Goal: Information Seeking & Learning: Find specific fact

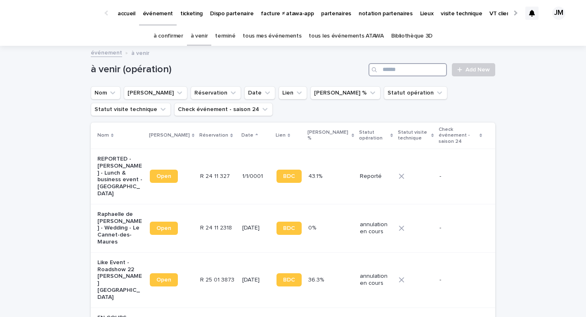
click at [390, 69] on input "Search" at bounding box center [407, 69] width 78 height 13
type input "*****"
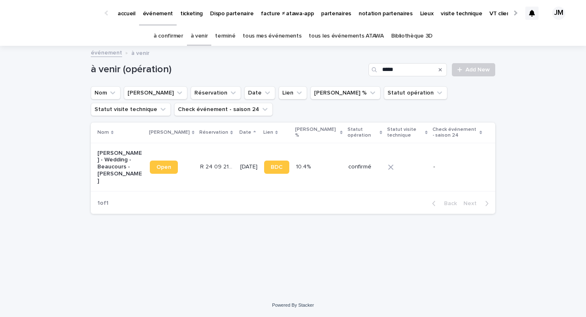
click at [240, 165] on p "[DATE]" at bounding box center [248, 166] width 17 height 7
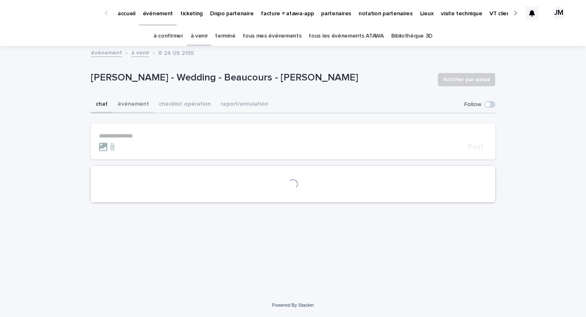
click at [145, 106] on button "événement" at bounding box center [133, 104] width 41 height 17
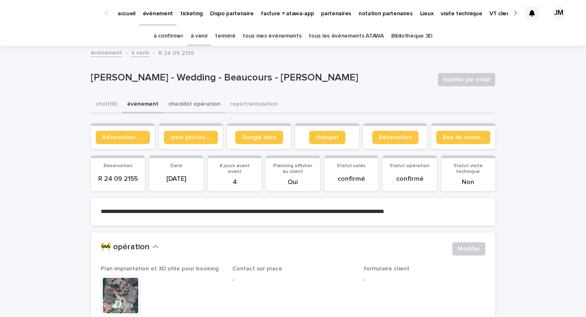
click at [189, 104] on button "checklist opération" at bounding box center [194, 104] width 62 height 17
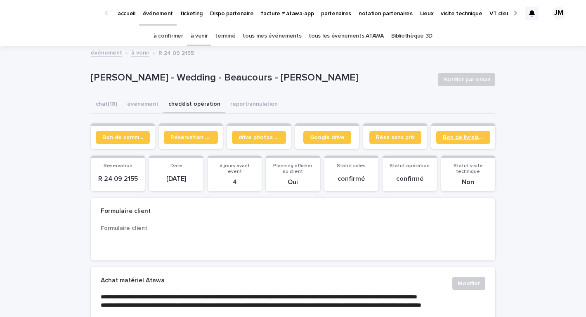
click at [457, 134] on span "Bon de livraison" at bounding box center [462, 137] width 41 height 6
click at [344, 43] on link "tous les événements ATAWA" at bounding box center [345, 35] width 75 height 19
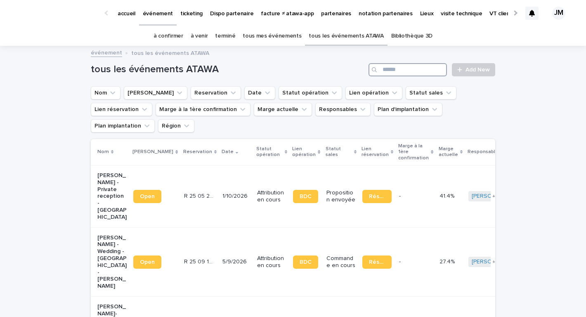
click at [405, 75] on input "Search" at bounding box center [407, 69] width 78 height 13
type input "********"
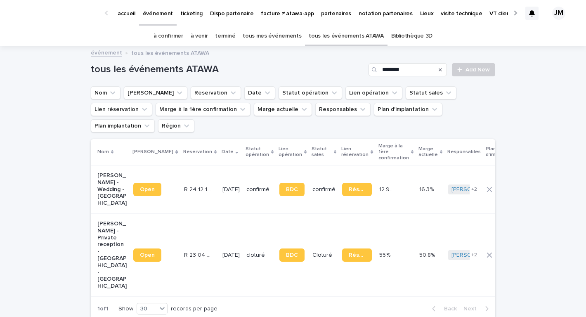
click at [255, 191] on td "confirmé" at bounding box center [259, 189] width 33 height 48
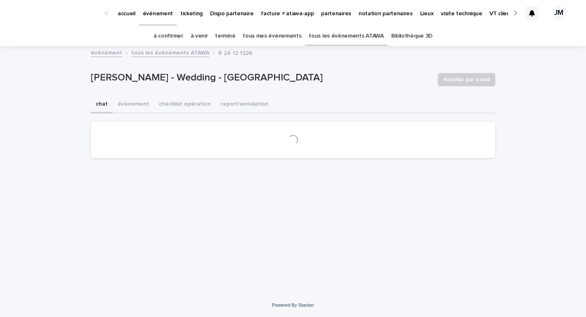
click at [172, 76] on p "[PERSON_NAME] - Wedding - [GEOGRAPHIC_DATA]" at bounding box center [261, 78] width 340 height 12
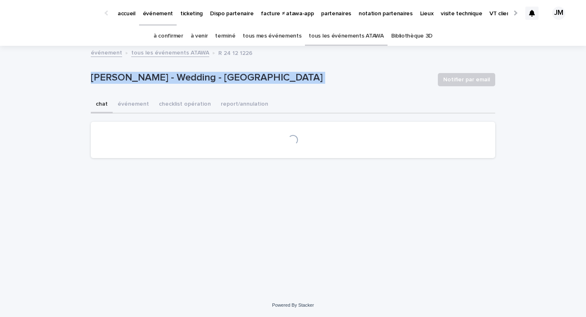
click at [172, 76] on p "[PERSON_NAME] - Wedding - [GEOGRAPHIC_DATA]" at bounding box center [261, 78] width 340 height 12
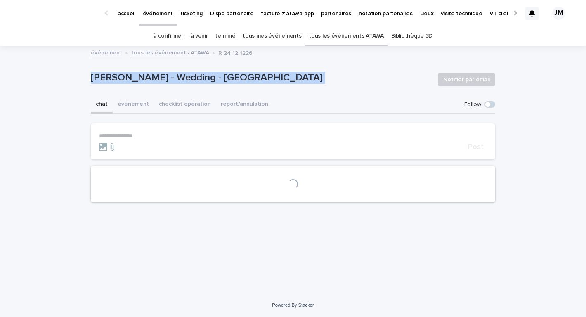
copy div "[PERSON_NAME] - Wedding - Montaigu Notifier par email Sorry, there was an error…"
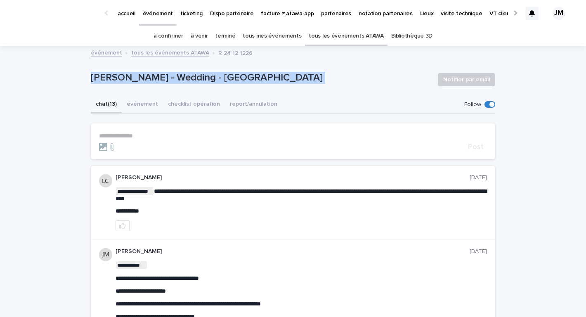
click at [183, 106] on button "checklist opération" at bounding box center [194, 104] width 62 height 17
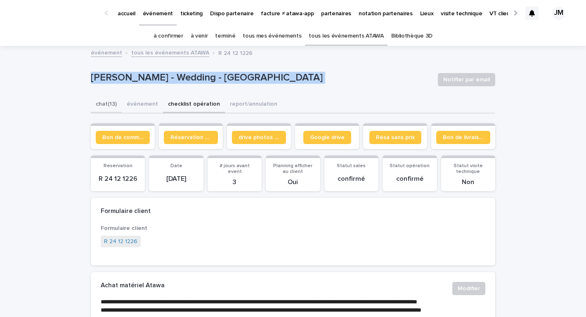
click at [107, 106] on button "chat (13)" at bounding box center [106, 104] width 31 height 17
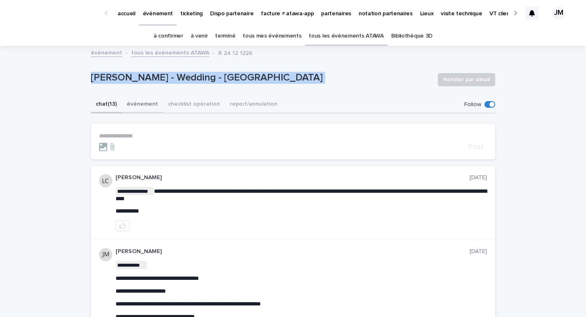
click at [142, 104] on button "événement" at bounding box center [142, 104] width 41 height 17
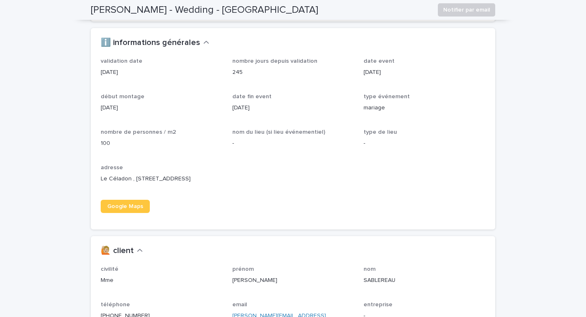
scroll to position [558, 0]
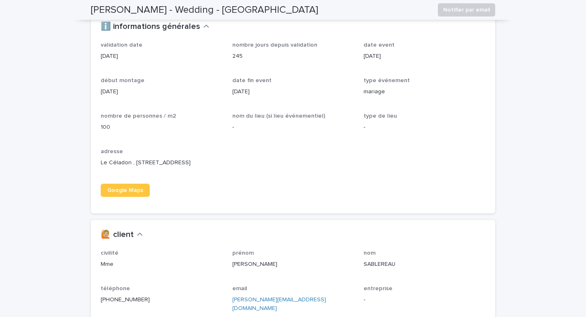
drag, startPoint x: 97, startPoint y: 162, endPoint x: 135, endPoint y: 178, distance: 40.7
click at [135, 178] on div "validation date [DATE] nombre jours depuis validation 245 date event [DATE] déb…" at bounding box center [293, 128] width 404 height 172
copy p "Le Céladon , [STREET_ADDRESS]"
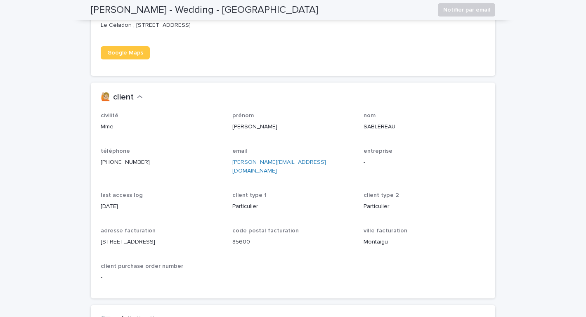
scroll to position [702, 0]
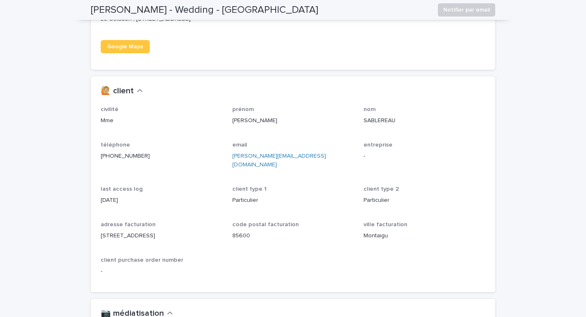
drag, startPoint x: 159, startPoint y: 166, endPoint x: 91, endPoint y: 164, distance: 67.7
click at [91, 164] on div "civilité Mme prénom [PERSON_NAME] nom [PERSON_NAME] téléphone [PHONE_NUMBER] em…" at bounding box center [293, 199] width 404 height 186
copy link "[PHONE_NUMBER]"
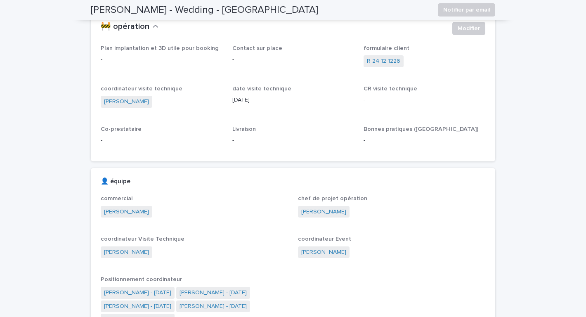
scroll to position [0, 0]
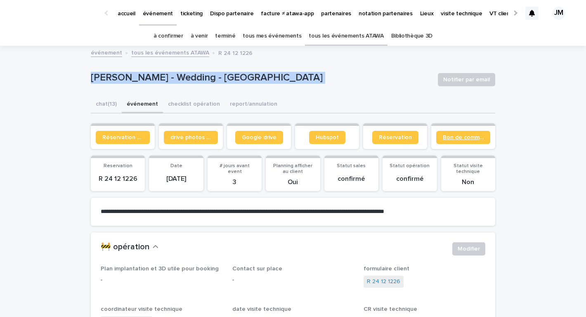
click at [458, 139] on span "Bon de commande" at bounding box center [462, 137] width 41 height 6
click at [170, 98] on button "checklist opération" at bounding box center [194, 104] width 62 height 17
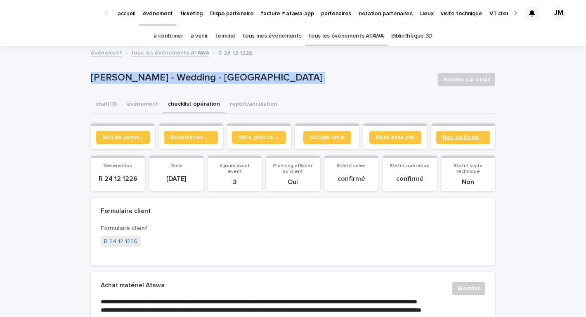
click at [464, 138] on span "Bon de livraison" at bounding box center [462, 137] width 41 height 6
